Goal: Information Seeking & Learning: Learn about a topic

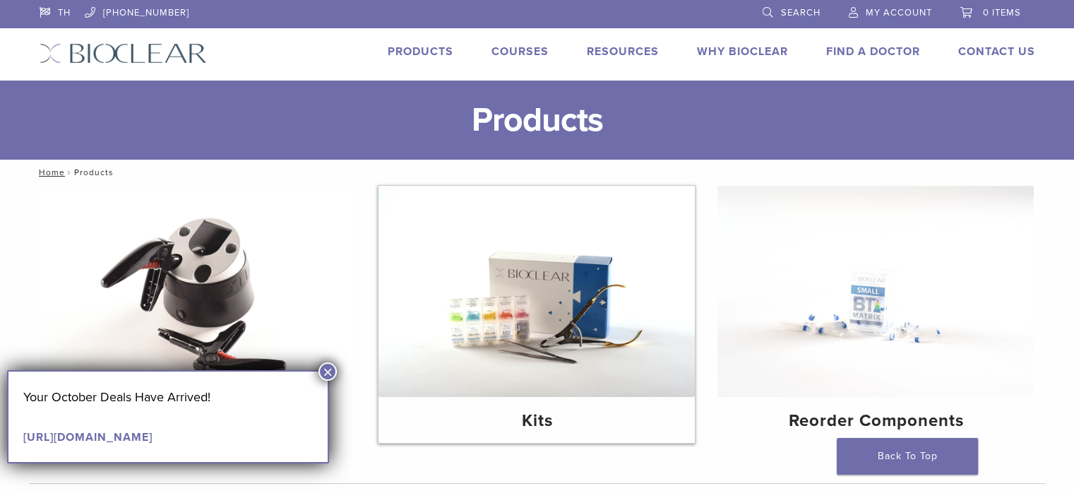
click at [514, 302] on img at bounding box center [536, 291] width 316 height 211
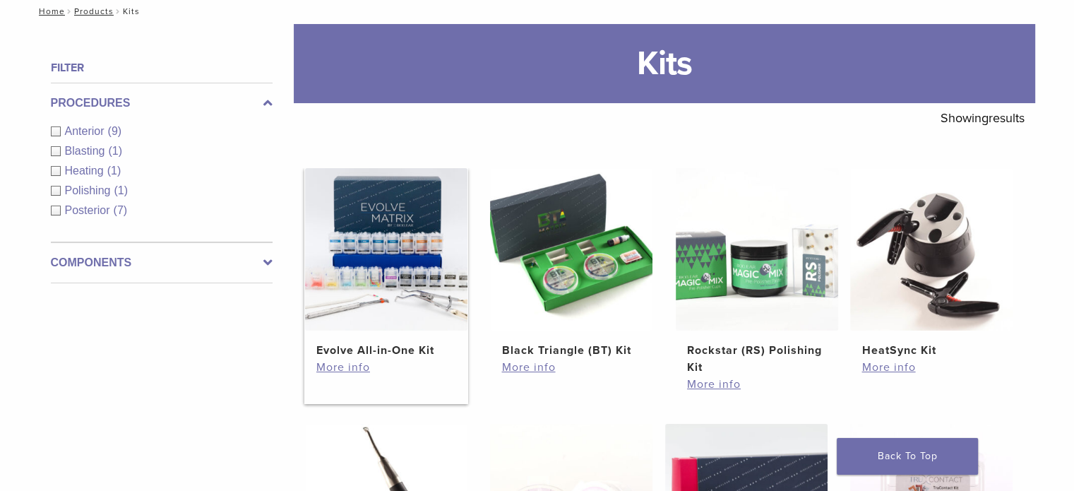
scroll to position [141, 0]
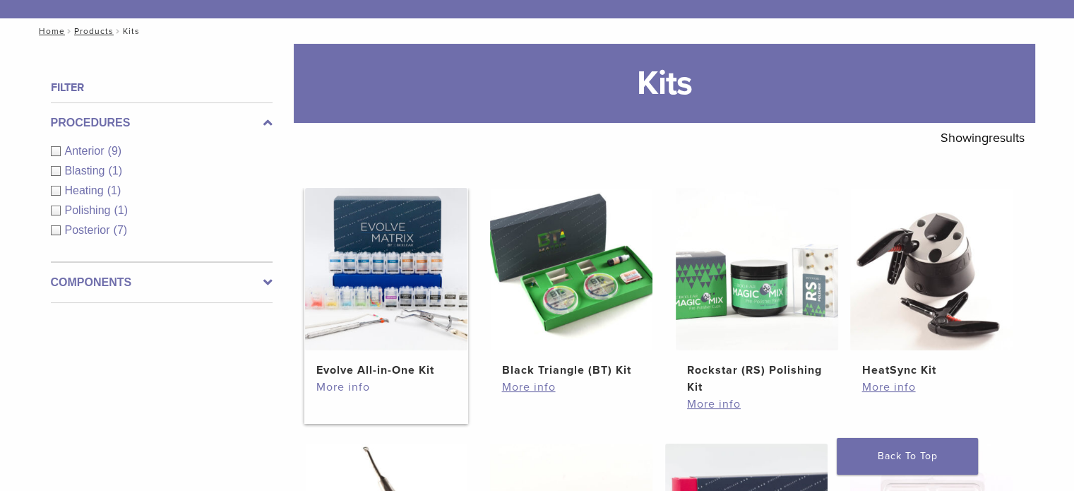
click at [342, 390] on link "More info" at bounding box center [386, 386] width 140 height 17
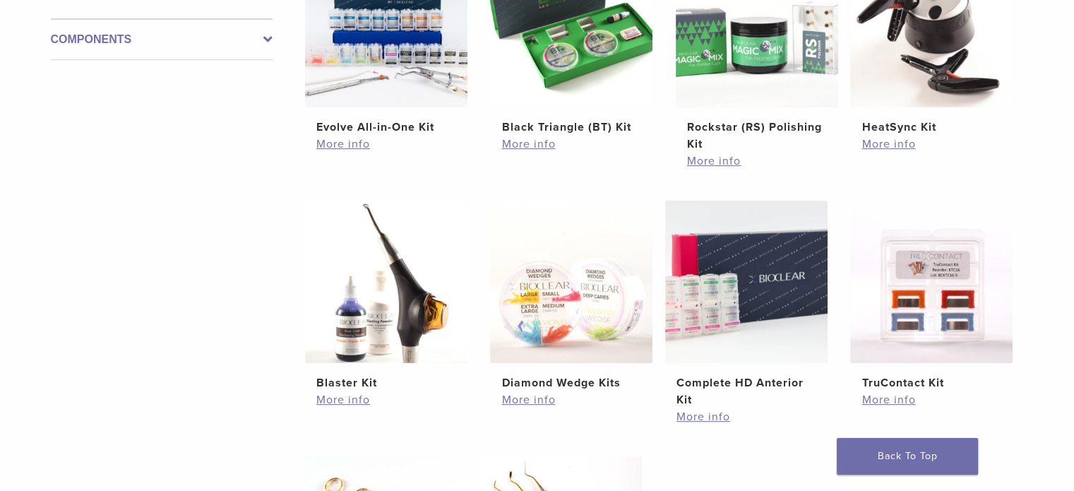
scroll to position [282, 0]
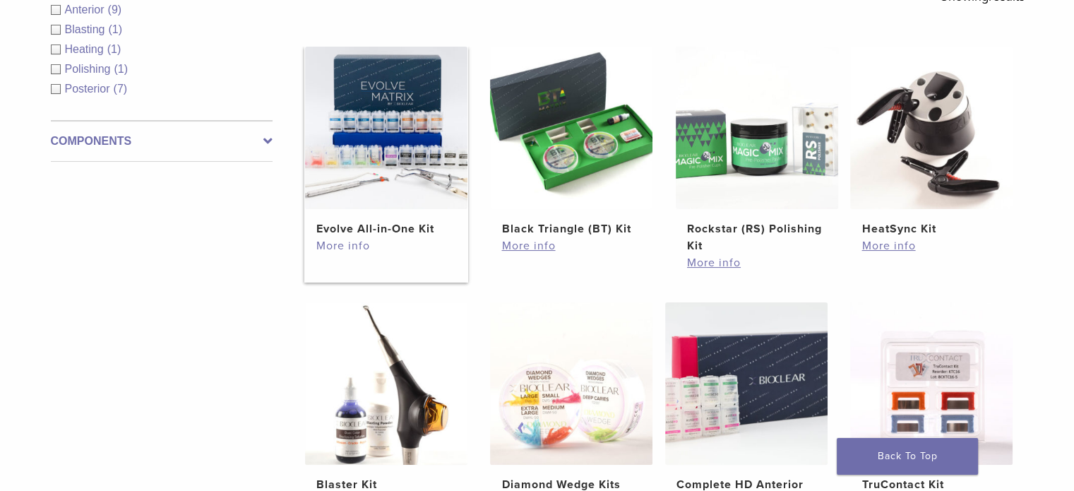
click at [357, 248] on link "More info" at bounding box center [386, 245] width 140 height 17
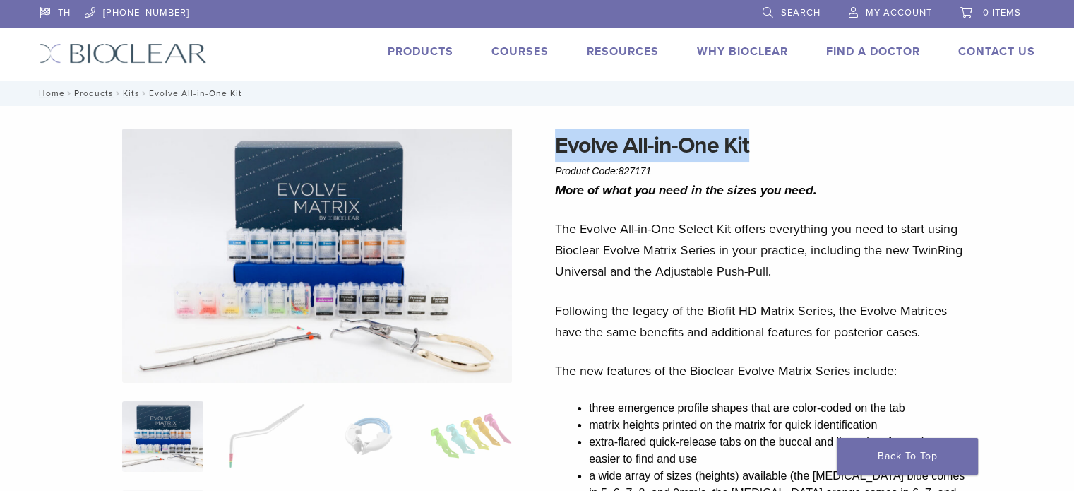
drag, startPoint x: 560, startPoint y: 145, endPoint x: 748, endPoint y: 136, distance: 188.7
click at [748, 136] on h1 "Evolve All-in-One Kit" at bounding box center [762, 145] width 415 height 34
copy h1 "Evolve All-in-One Kit"
click at [403, 205] on img at bounding box center [317, 255] width 390 height 254
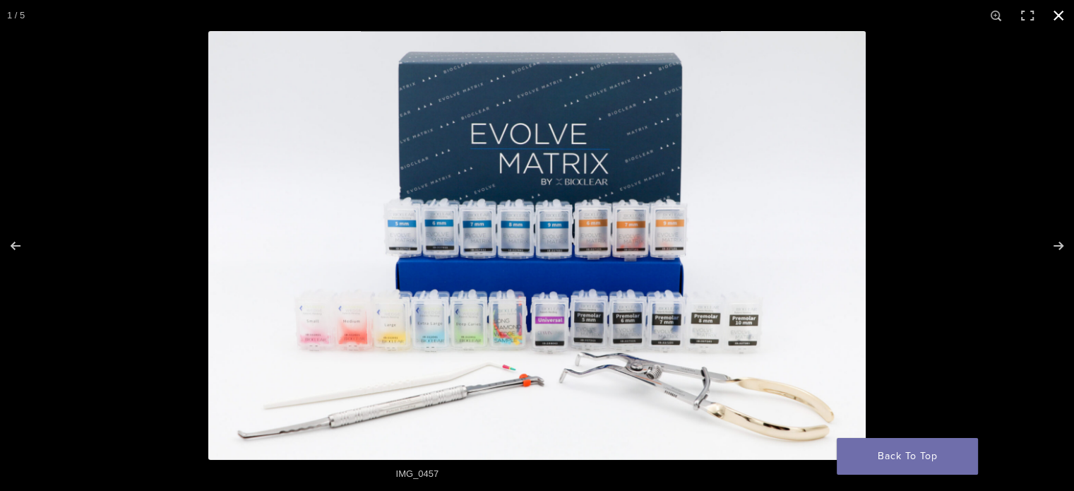
click at [1058, 16] on button "Close (Esc)" at bounding box center [1058, 15] width 31 height 31
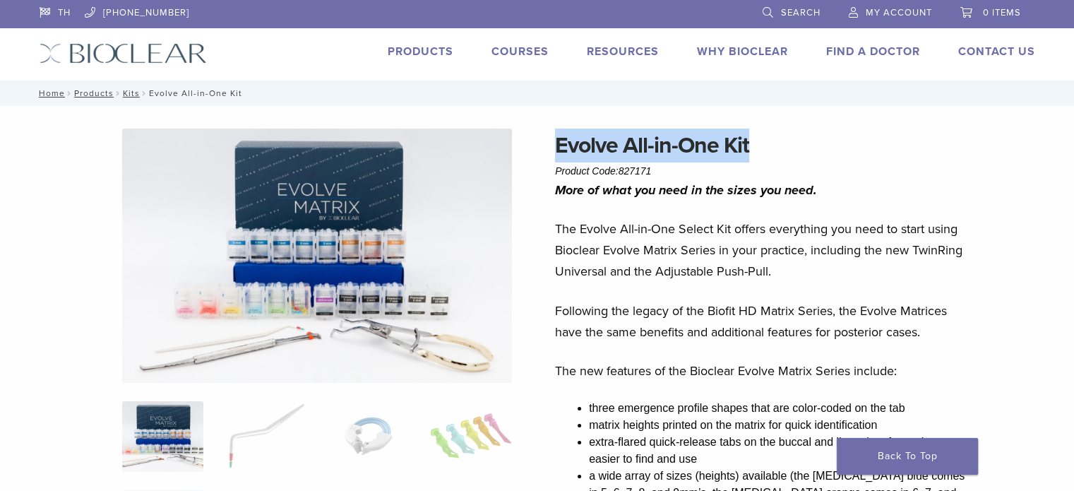
drag, startPoint x: 666, startPoint y: 150, endPoint x: 674, endPoint y: 150, distance: 7.8
click at [666, 150] on h1 "Evolve All-in-One Kit" at bounding box center [762, 145] width 415 height 34
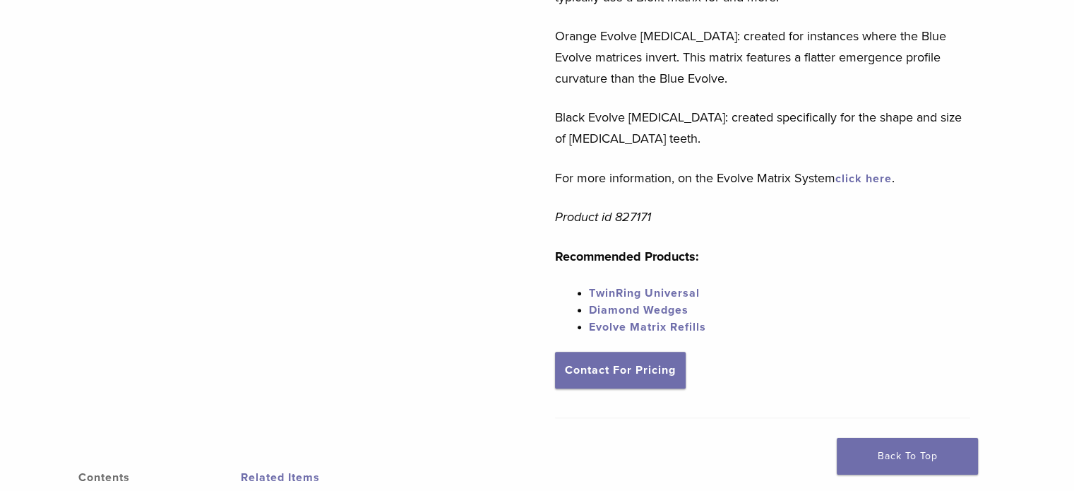
scroll to position [777, 0]
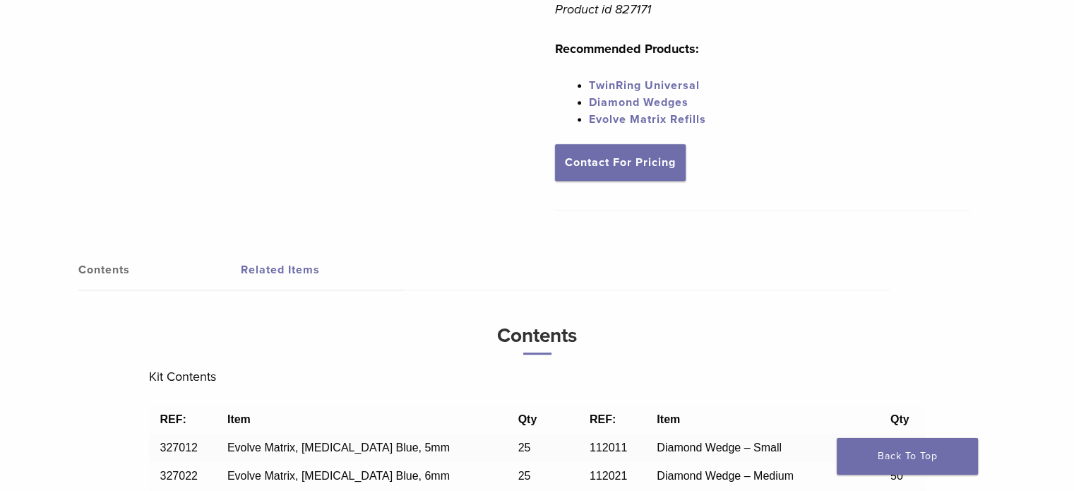
click at [104, 273] on link "Contents" at bounding box center [159, 270] width 162 height 40
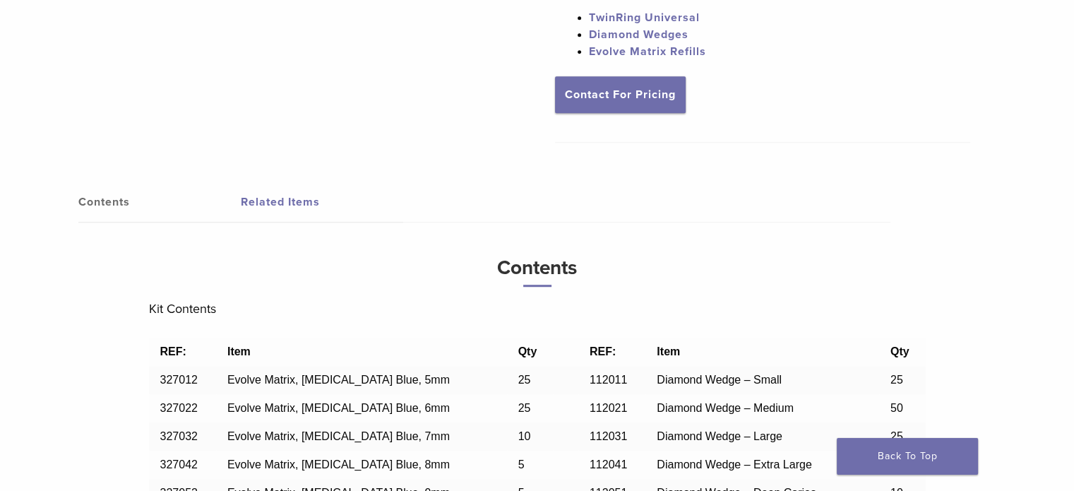
scroll to position [847, 0]
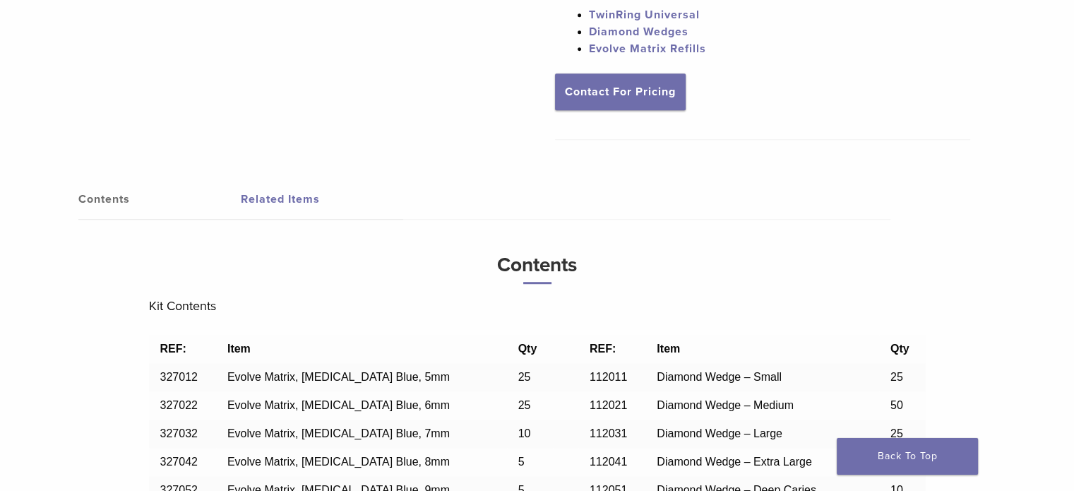
click at [99, 202] on link "Contents" at bounding box center [159, 199] width 162 height 40
click at [99, 200] on link "Contents" at bounding box center [159, 199] width 162 height 40
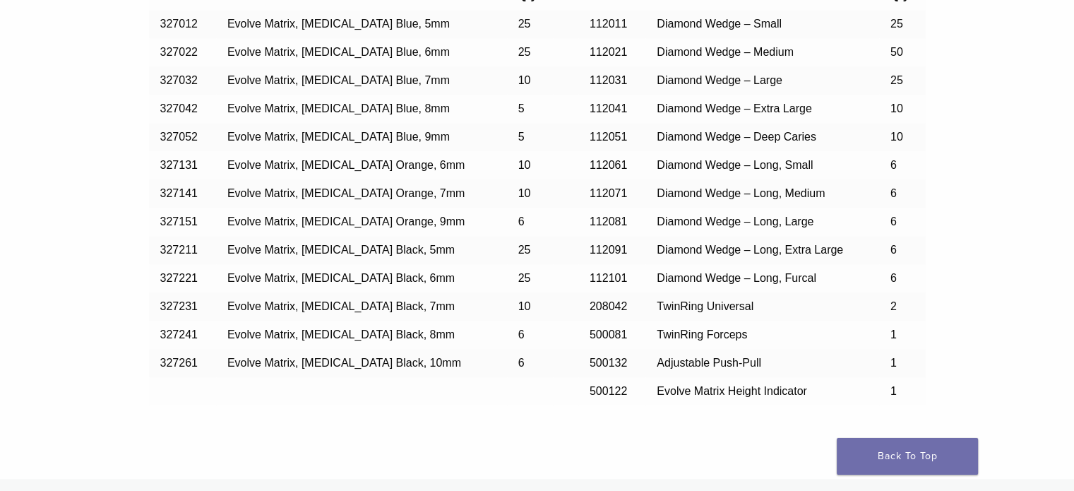
scroll to position [1482, 0]
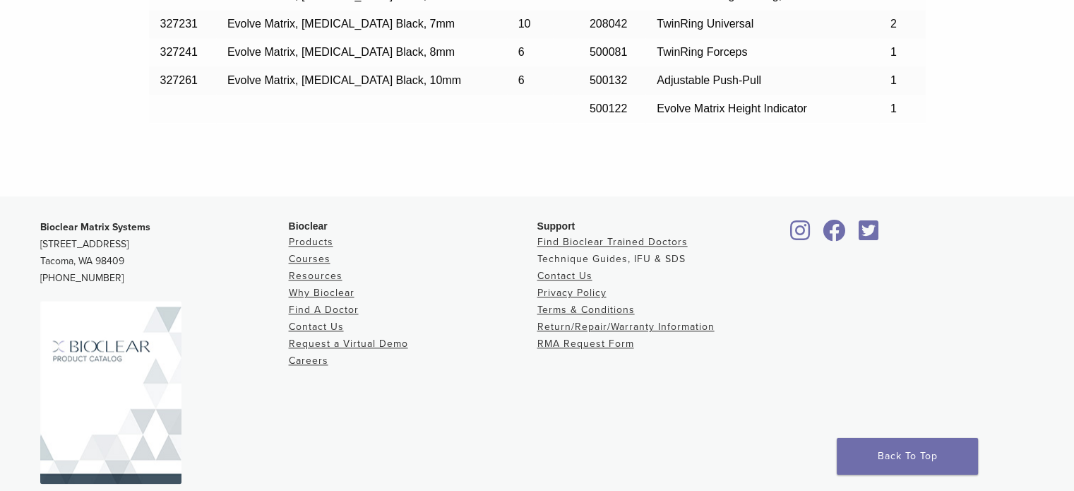
click at [559, 262] on link "Technique Guides, IFU & SDS" at bounding box center [611, 259] width 148 height 12
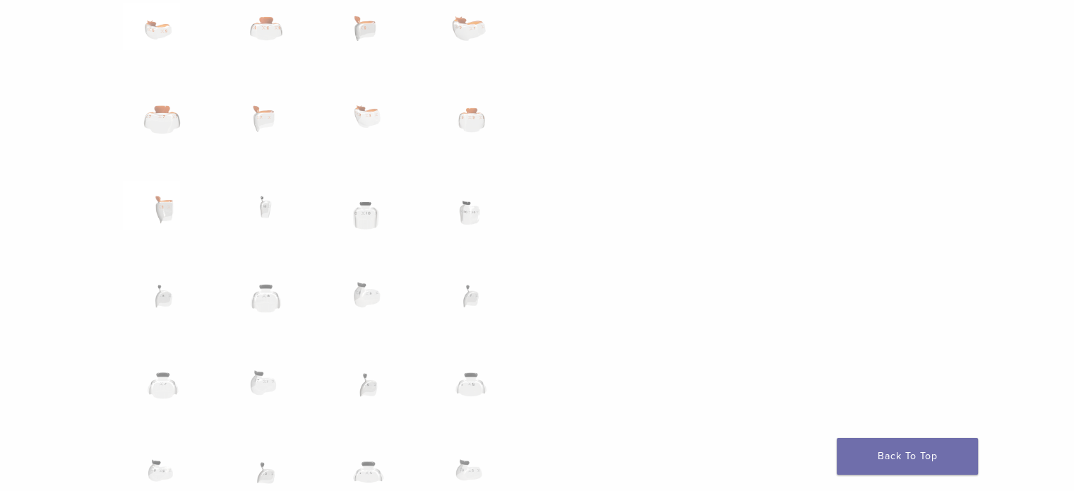
scroll to position [1341, 0]
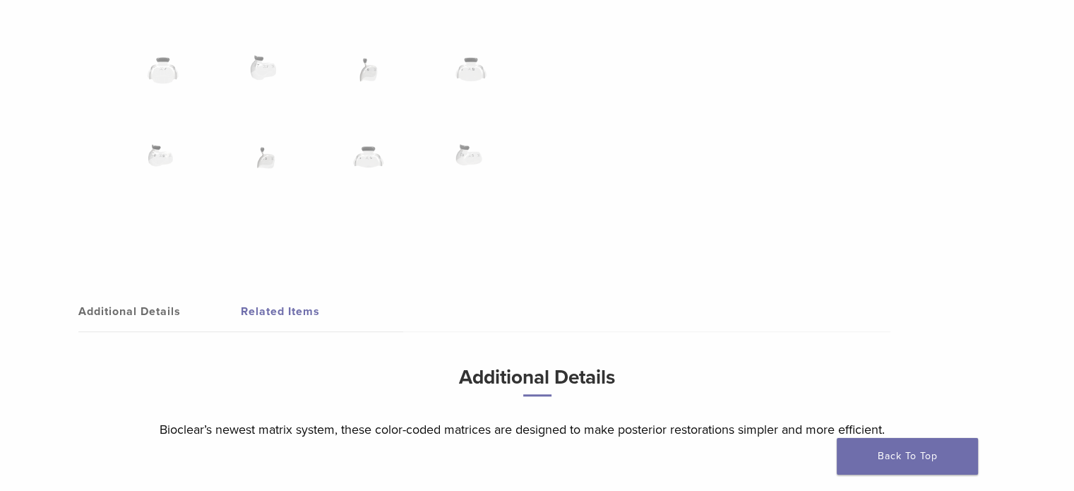
click at [149, 313] on link "Additional Details" at bounding box center [159, 312] width 162 height 40
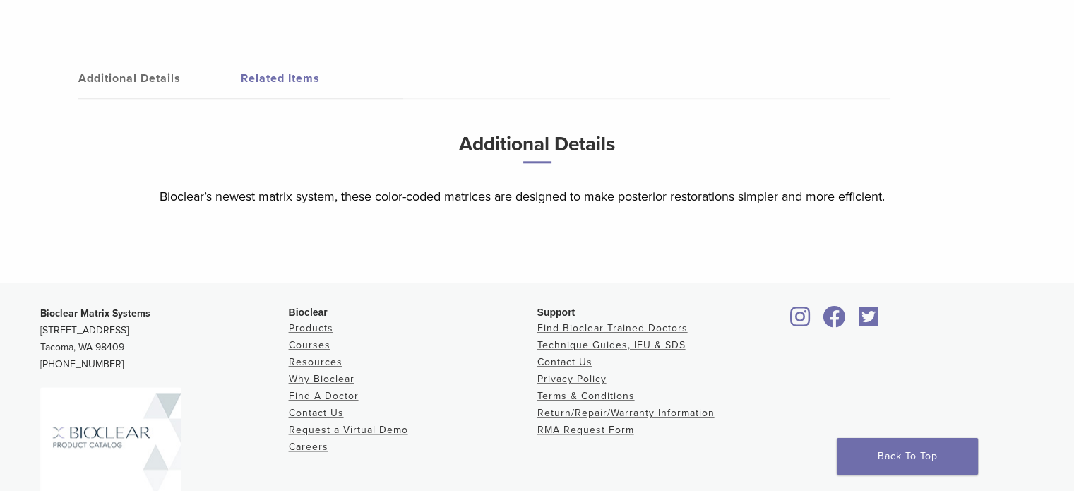
scroll to position [1624, 0]
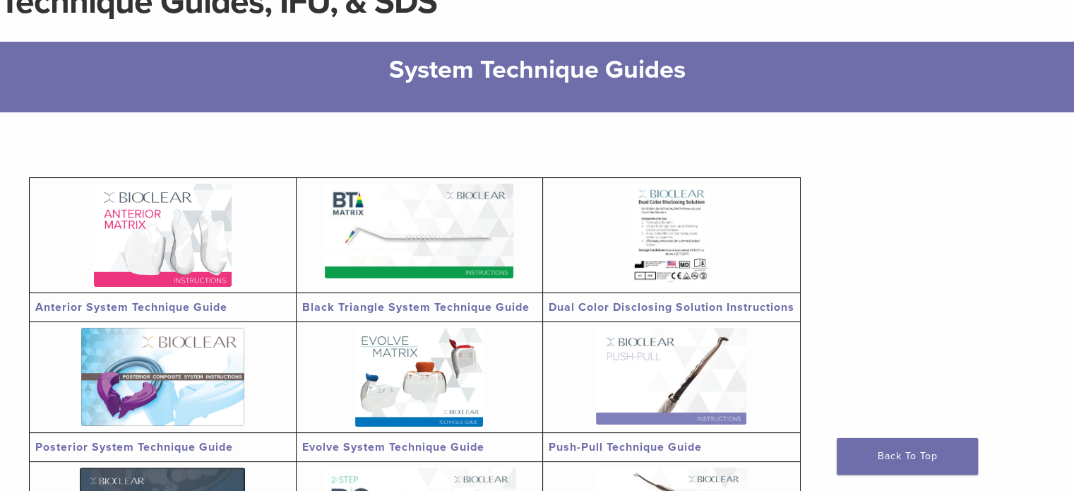
scroll to position [141, 0]
